Goal: Task Accomplishment & Management: Use online tool/utility

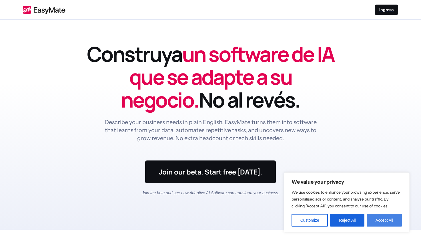
click at [374, 217] on button "Accept All" at bounding box center [383, 220] width 35 height 13
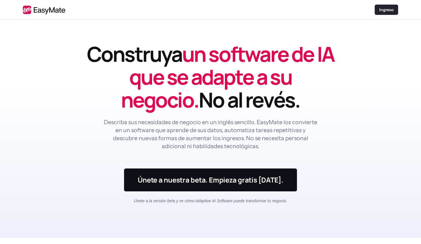
click at [384, 10] on p "Ingreso" at bounding box center [386, 10] width 14 height 6
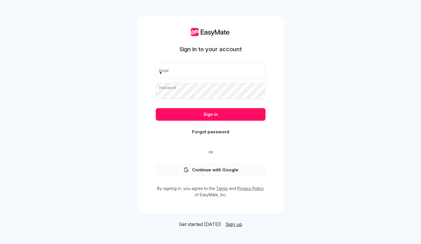
click at [199, 169] on button "Continue with Google" at bounding box center [211, 169] width 110 height 13
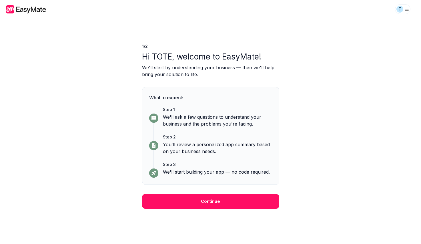
click at [202, 198] on button "Continue" at bounding box center [210, 201] width 137 height 15
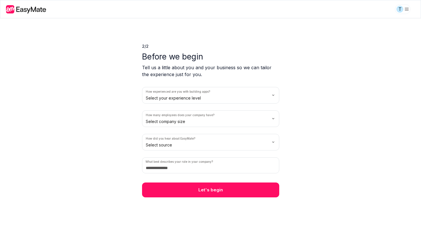
click at [225, 96] on html "We value your privacy We use cookies to enhance your browsing experience, serve…" at bounding box center [210, 122] width 421 height 244
click at [211, 96] on html "We value your privacy We use cookies to enhance your browsing experience, serve…" at bounding box center [210, 122] width 421 height 244
click at [230, 122] on html "We value your privacy We use cookies to enhance your browsing experience, serve…" at bounding box center [210, 122] width 421 height 244
click at [231, 143] on html "We value your privacy We use cookies to enhance your browsing experience, serve…" at bounding box center [210, 122] width 421 height 244
click at [188, 169] on input at bounding box center [210, 165] width 137 height 16
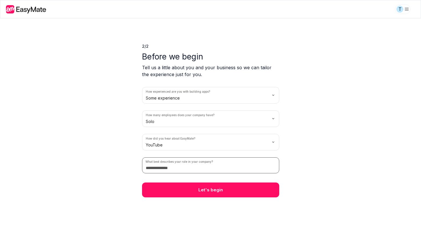
click at [188, 169] on input at bounding box center [210, 165] width 137 height 16
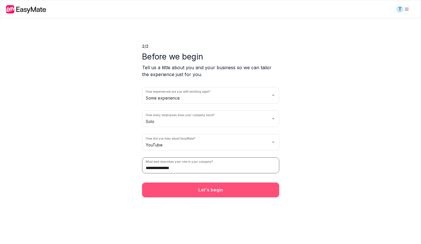
type input "**********"
click at [207, 190] on button "Let's begin" at bounding box center [210, 189] width 137 height 15
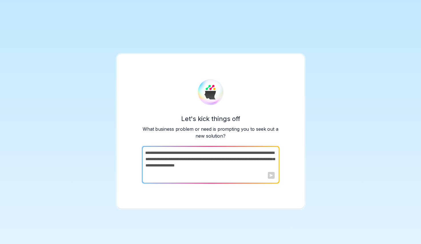
click at [159, 158] on textarea at bounding box center [210, 164] width 136 height 37
paste textarea "**********"
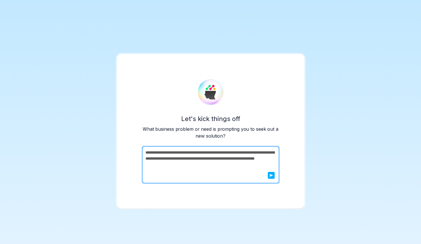
type textarea "**********"
click at [272, 177] on button "submit" at bounding box center [271, 175] width 7 height 7
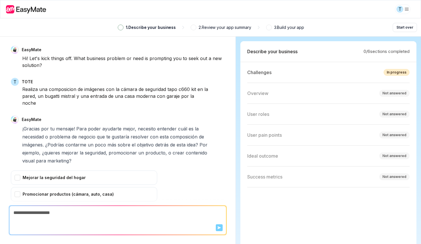
type textarea "*"
